Goal: Information Seeking & Learning: Learn about a topic

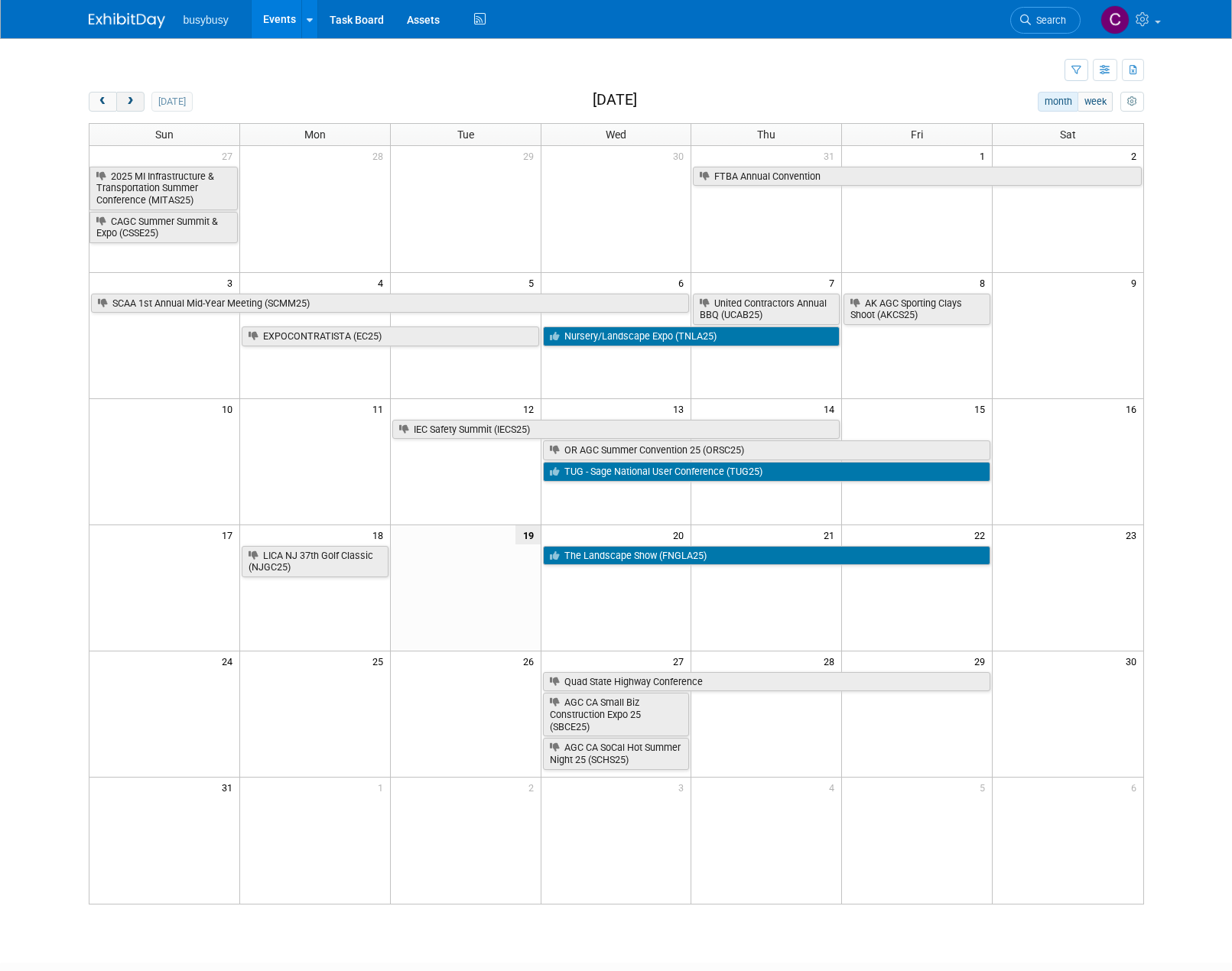
drag, startPoint x: 124, startPoint y: 101, endPoint x: 131, endPoint y: 106, distance: 8.6
click at [124, 101] on span "next" at bounding box center [130, 102] width 12 height 10
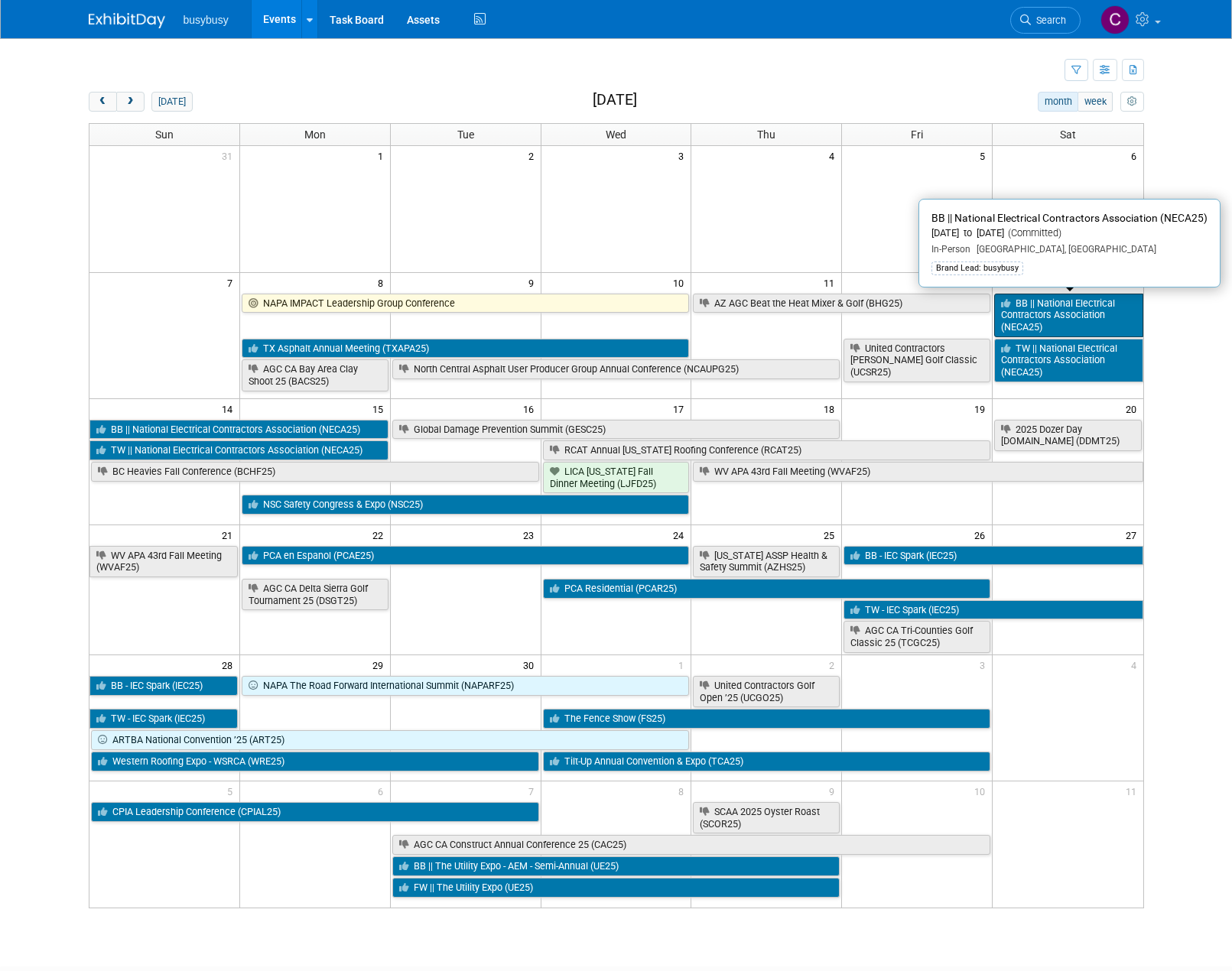
click at [1068, 317] on link "BB || National Electrical Contractors Association (NECA25)" at bounding box center [1068, 315] width 148 height 44
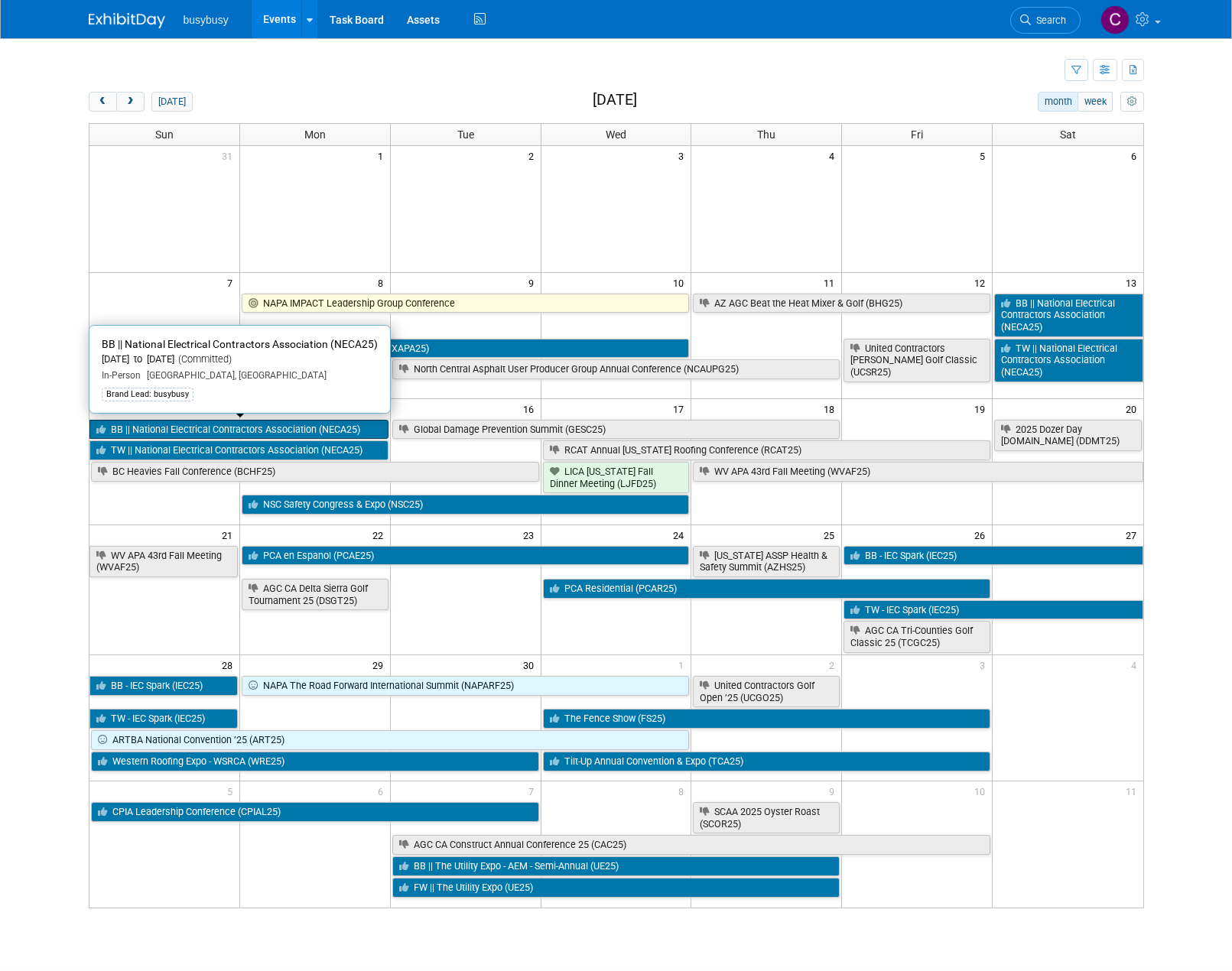
click at [339, 431] on link "BB || National Electrical Contractors Association (NECA25)" at bounding box center [238, 430] width 299 height 20
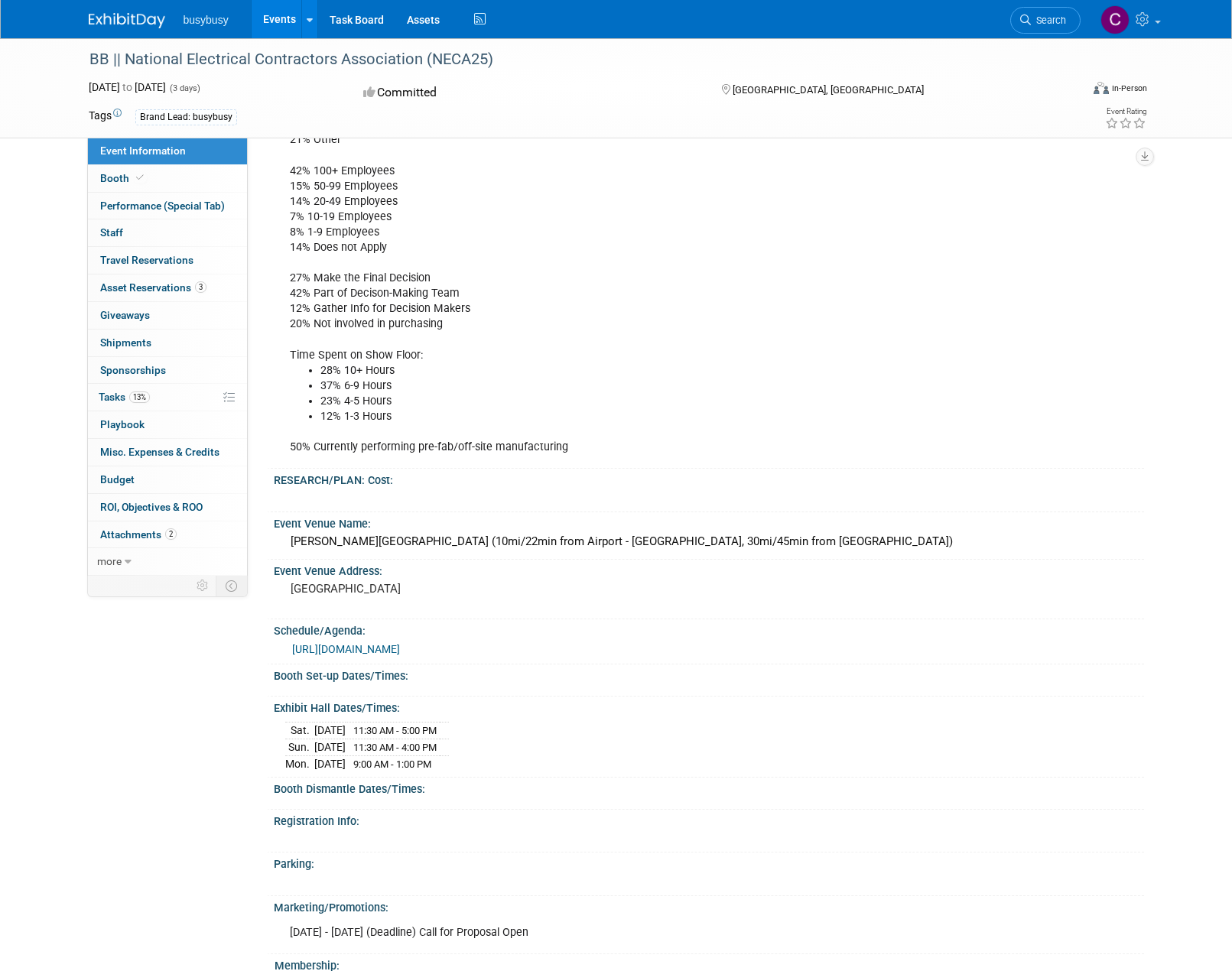
scroll to position [765, 0]
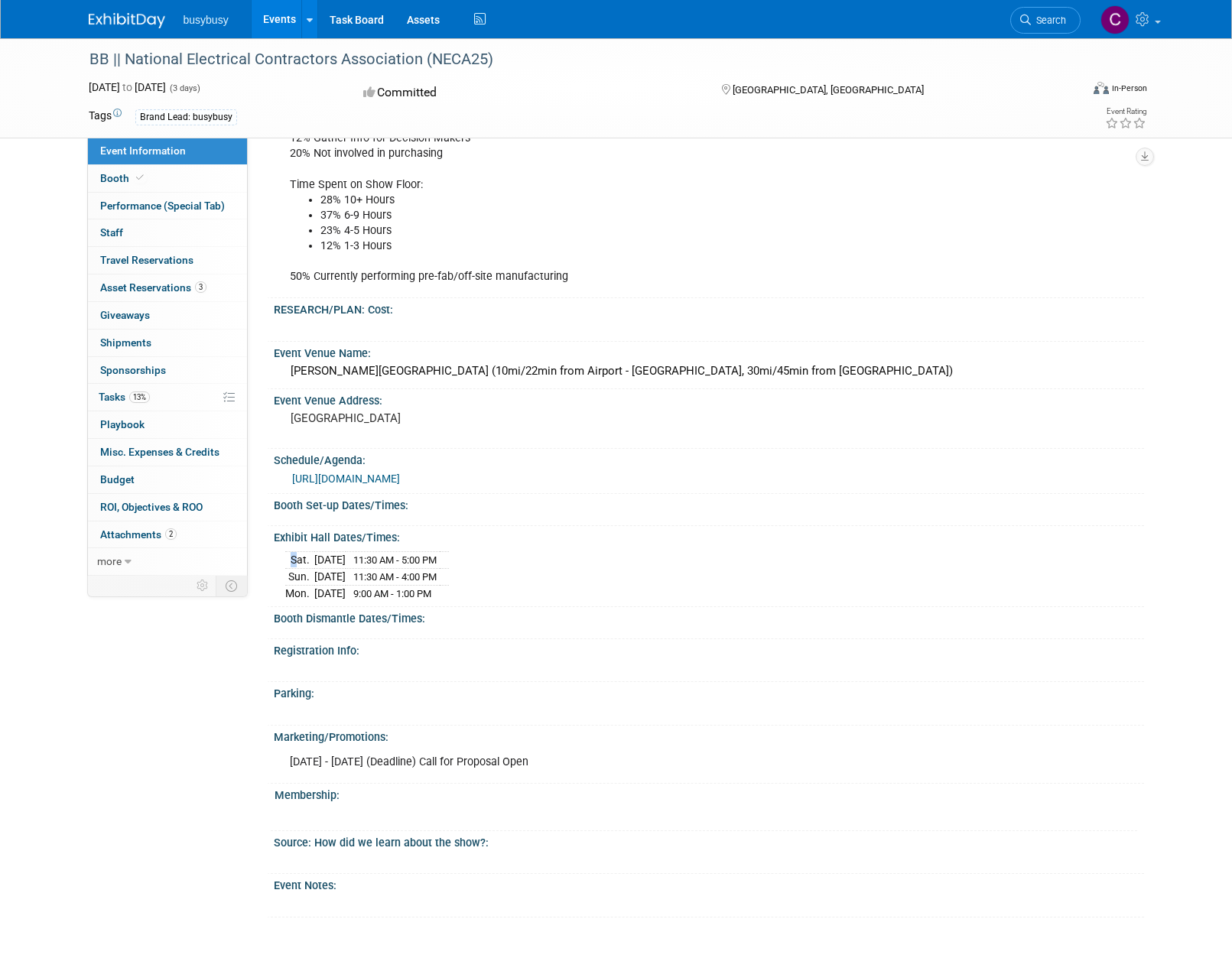
drag, startPoint x: 519, startPoint y: 600, endPoint x: 285, endPoint y: 566, distance: 236.5
click at [285, 566] on div "Sat. Sep 13, 2025 11:30 AM - 5:00 PM Sun. Sep 14, 2025 11:30 AM - 4:00 PM Mon. …" at bounding box center [709, 572] width 870 height 59
click at [648, 590] on div "Sat. Sep 13, 2025 11:30 AM - 5:00 PM Sun. Sep 14, 2025 11:30 AM - 4:00 PM Mon. …" at bounding box center [709, 574] width 848 height 54
click at [645, 554] on div "Sat. Sep 13, 2025 11:30 AM - 5:00 PM Sun. Sep 14, 2025 11:30 AM - 4:00 PM Mon. …" at bounding box center [709, 574] width 848 height 54
